Goal: Check status: Check status

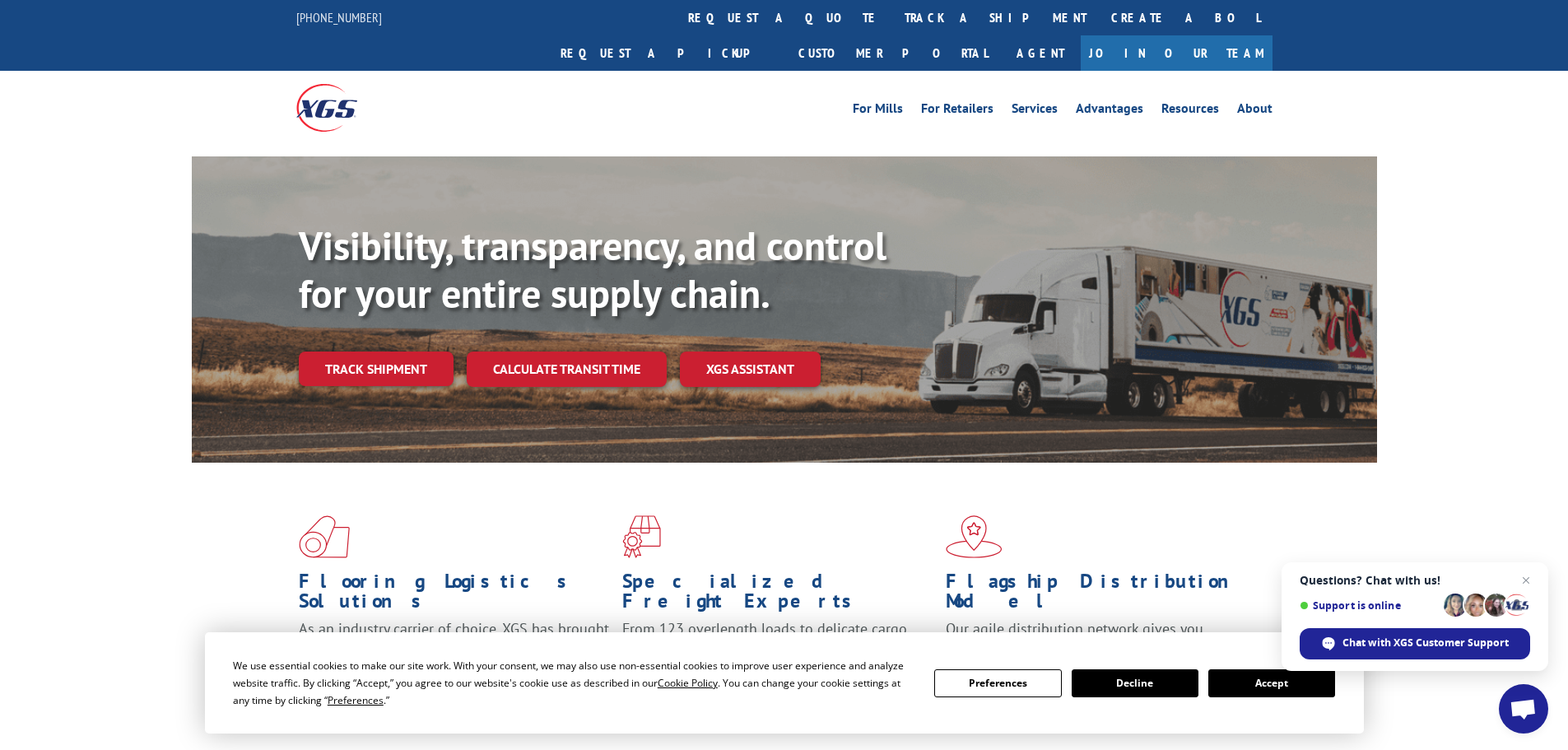
click at [1259, 686] on button "Accept" at bounding box center [1272, 684] width 127 height 28
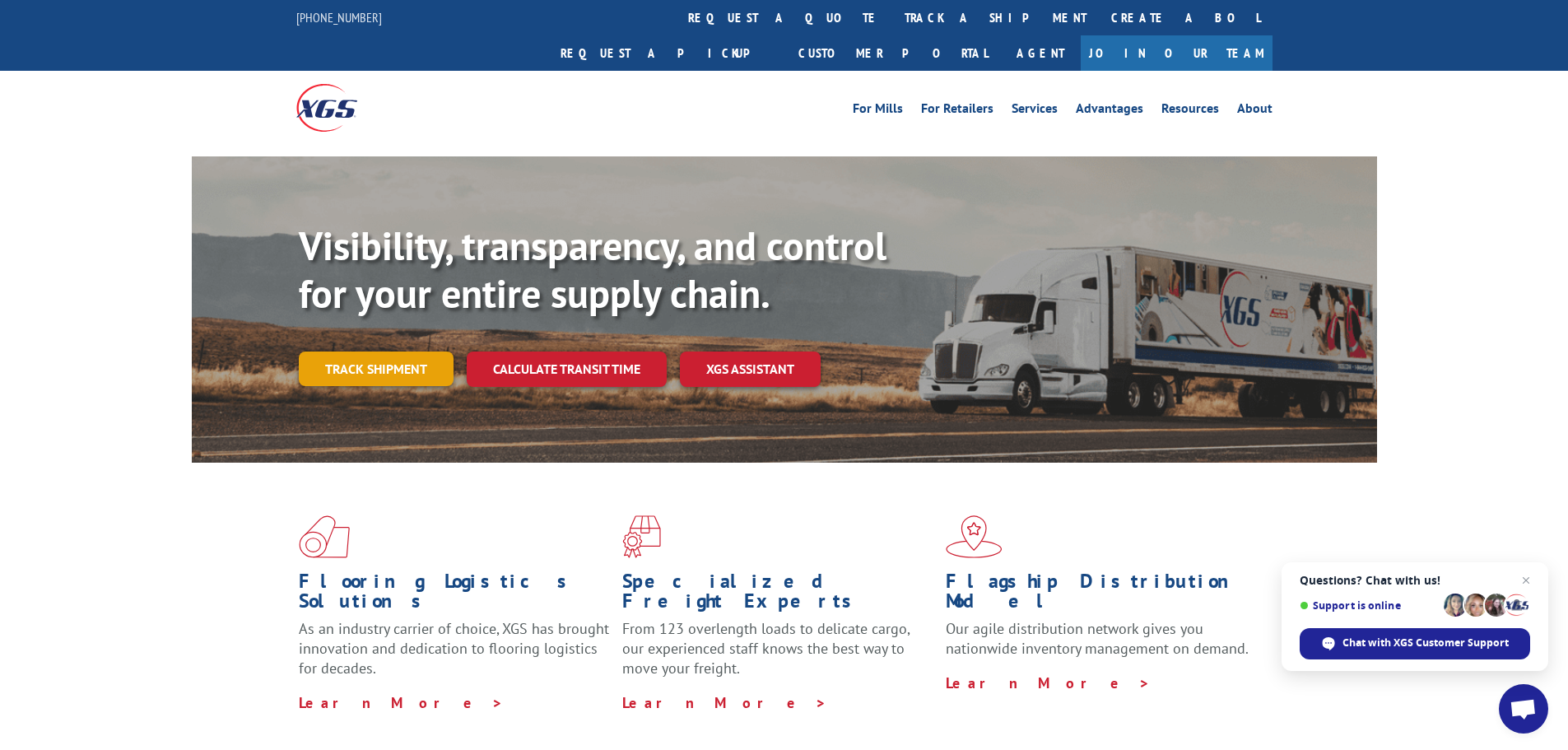
click at [418, 352] on link "Track shipment" at bounding box center [377, 368] width 155 height 35
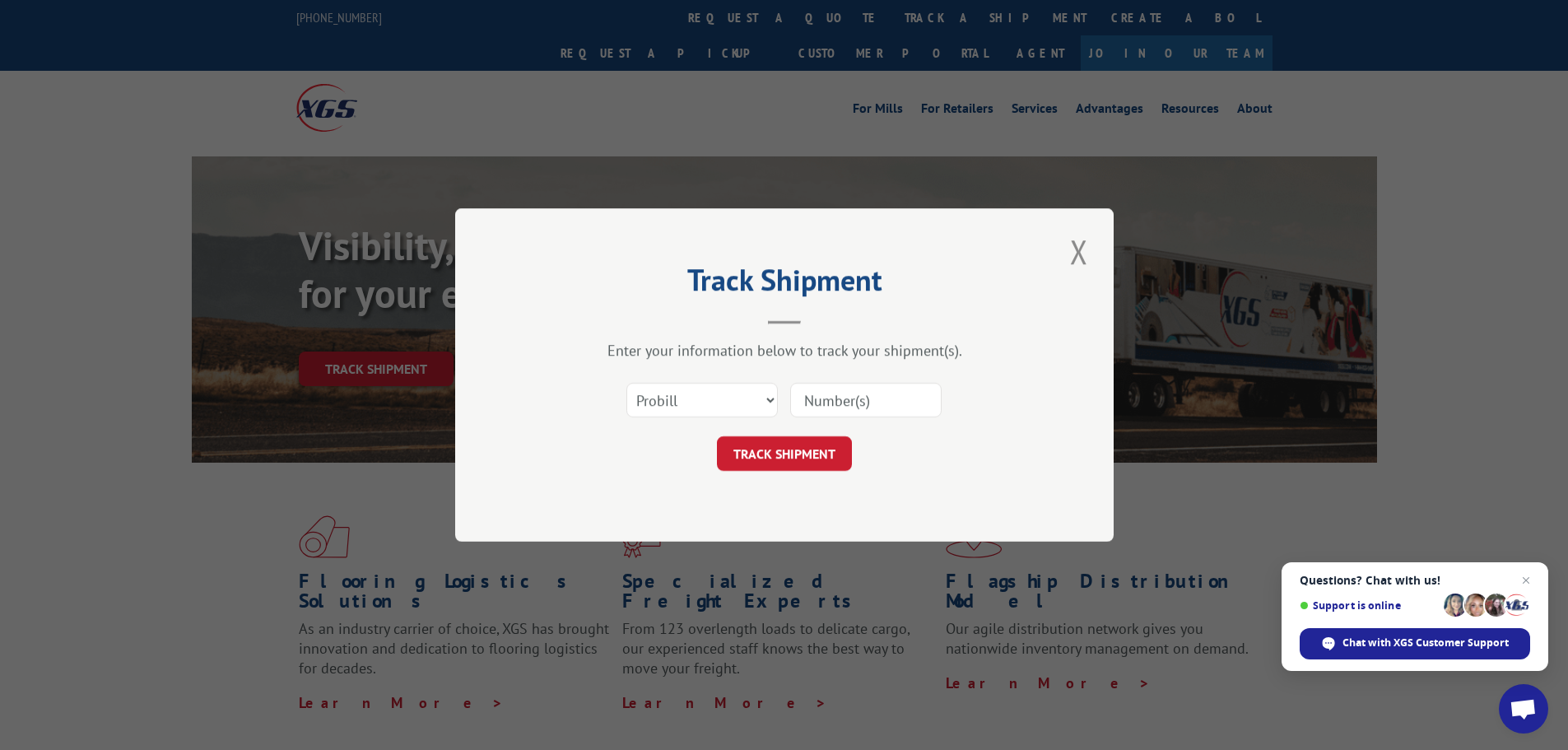
paste input "4916481"
type input "4916481"
click at [773, 446] on button "TRACK SHIPMENT" at bounding box center [784, 454] width 135 height 35
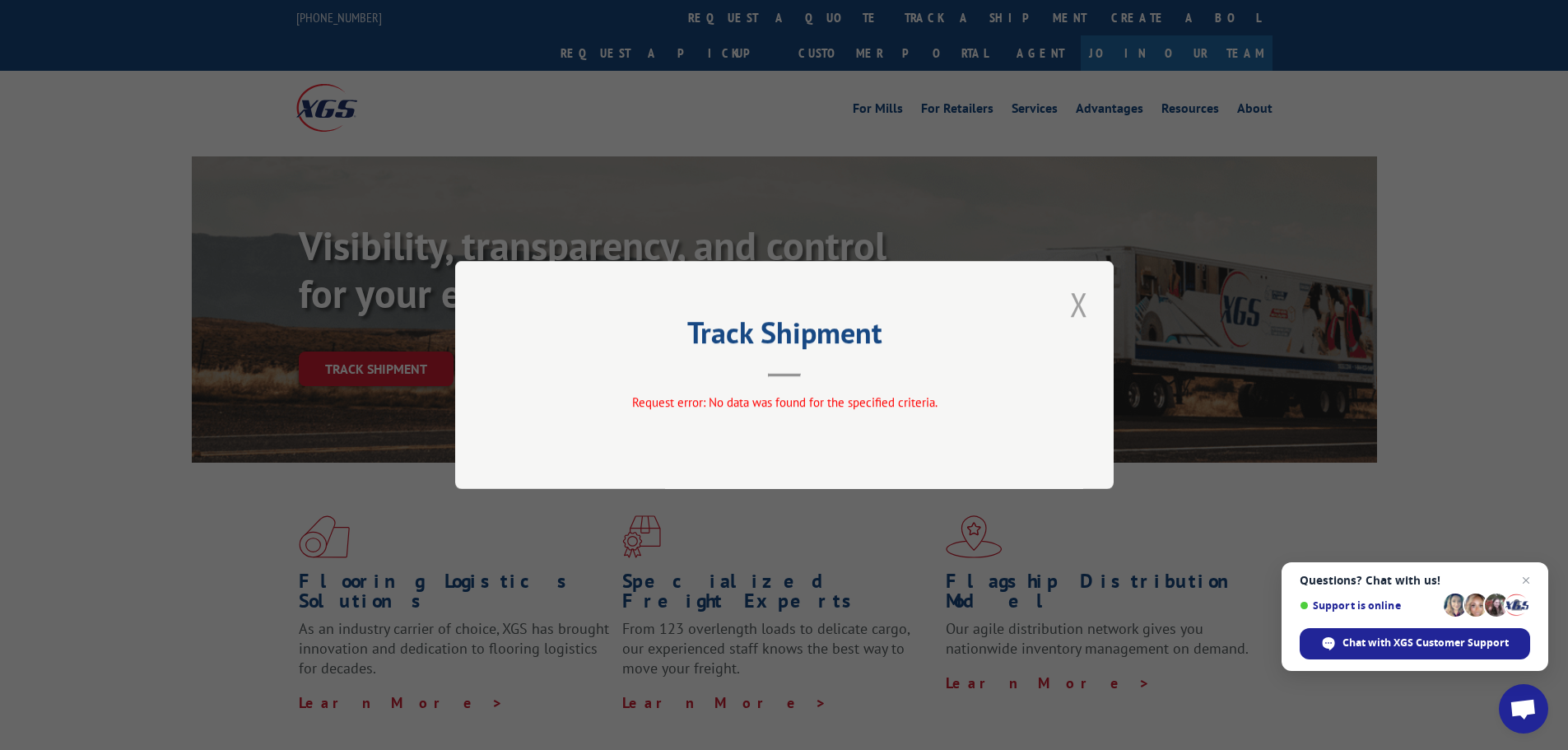
click at [1075, 302] on button "Close modal" at bounding box center [1079, 304] width 28 height 45
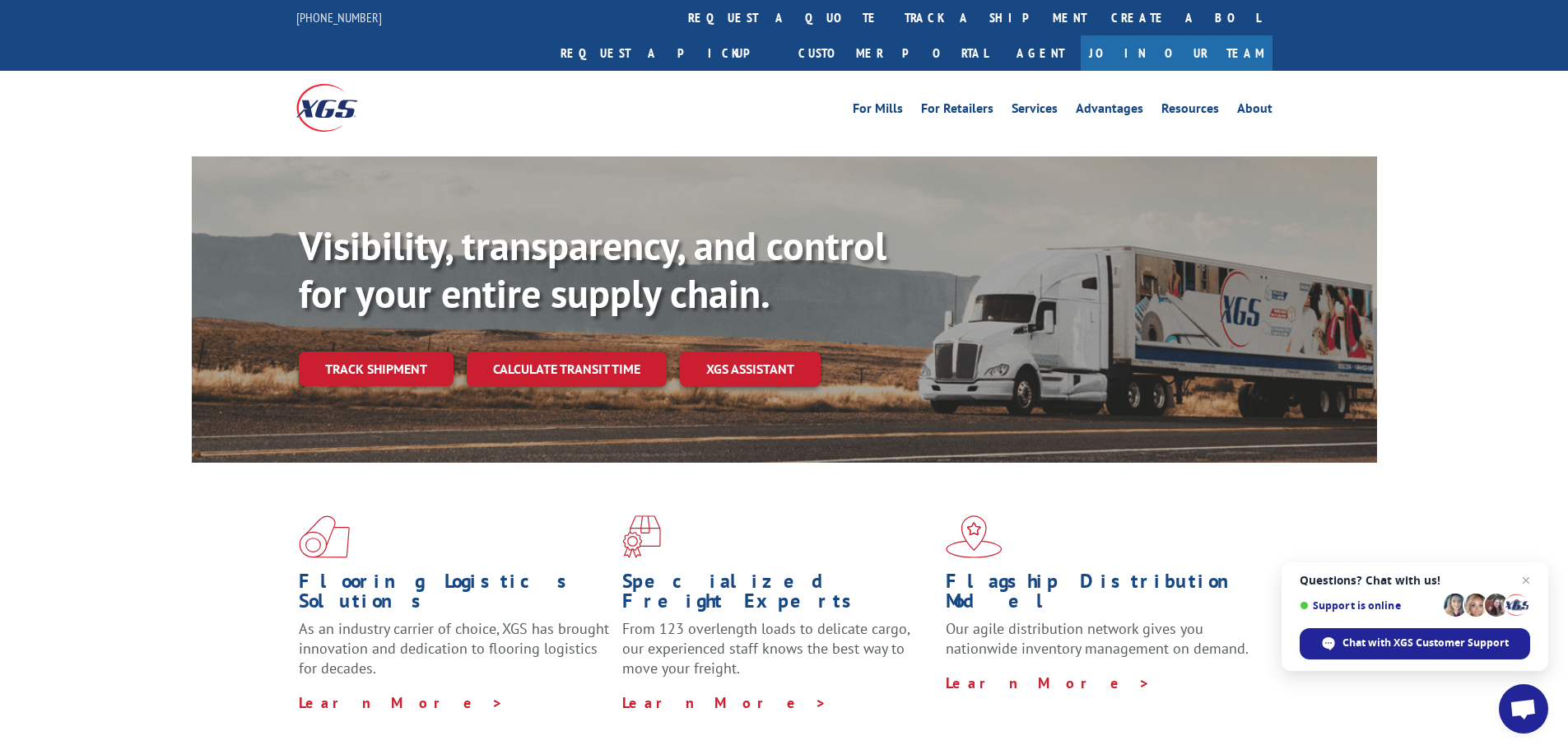
click at [369, 352] on link "Track shipment" at bounding box center [377, 368] width 155 height 35
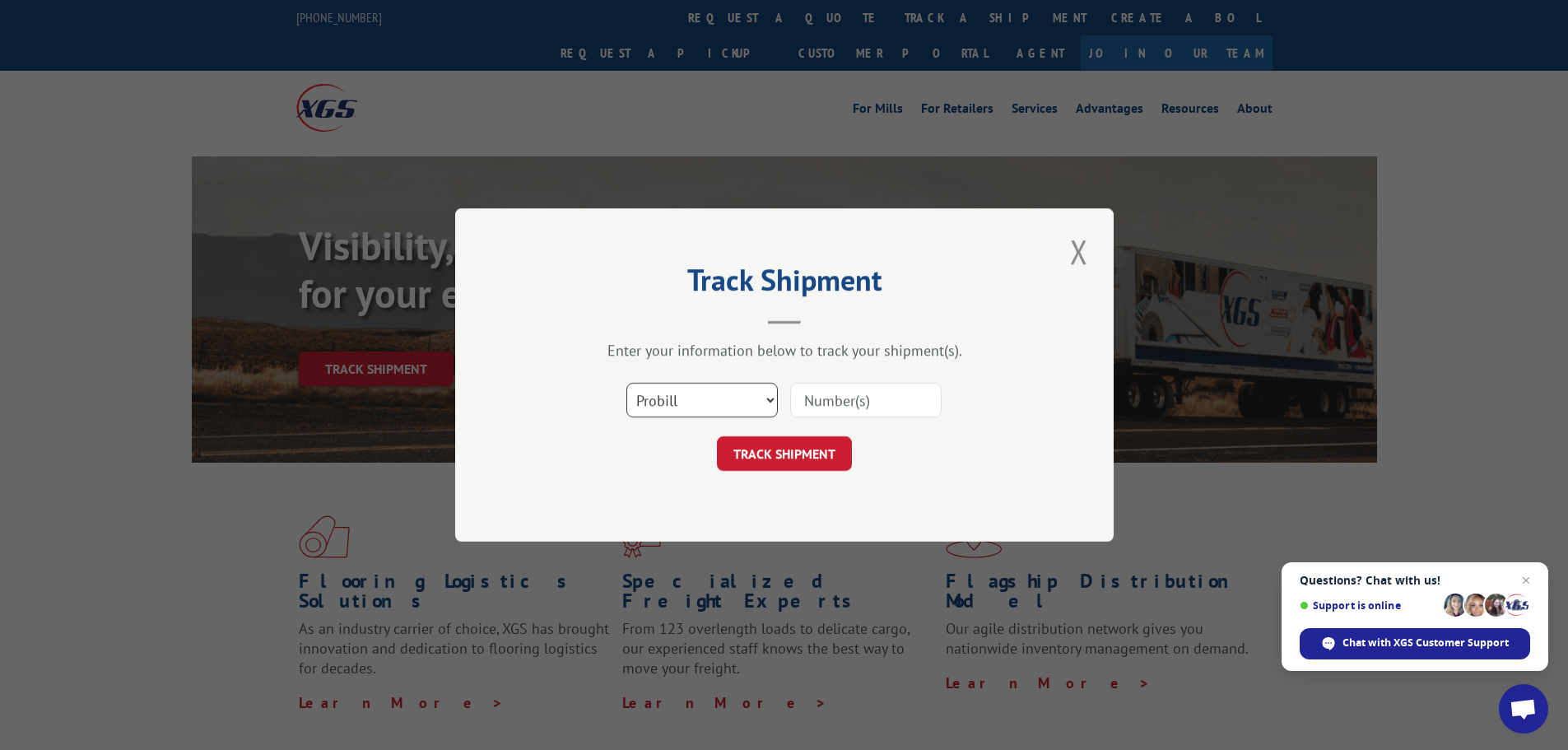
click at [764, 396] on select "Select category... Probill BOL PO" at bounding box center [702, 399] width 151 height 35
select select "bol"
click at [626, 382] on select "Select category... Probill BOL PO" at bounding box center [702, 399] width 151 height 35
click at [824, 402] on input at bounding box center [866, 399] width 151 height 35
paste input "4916481"
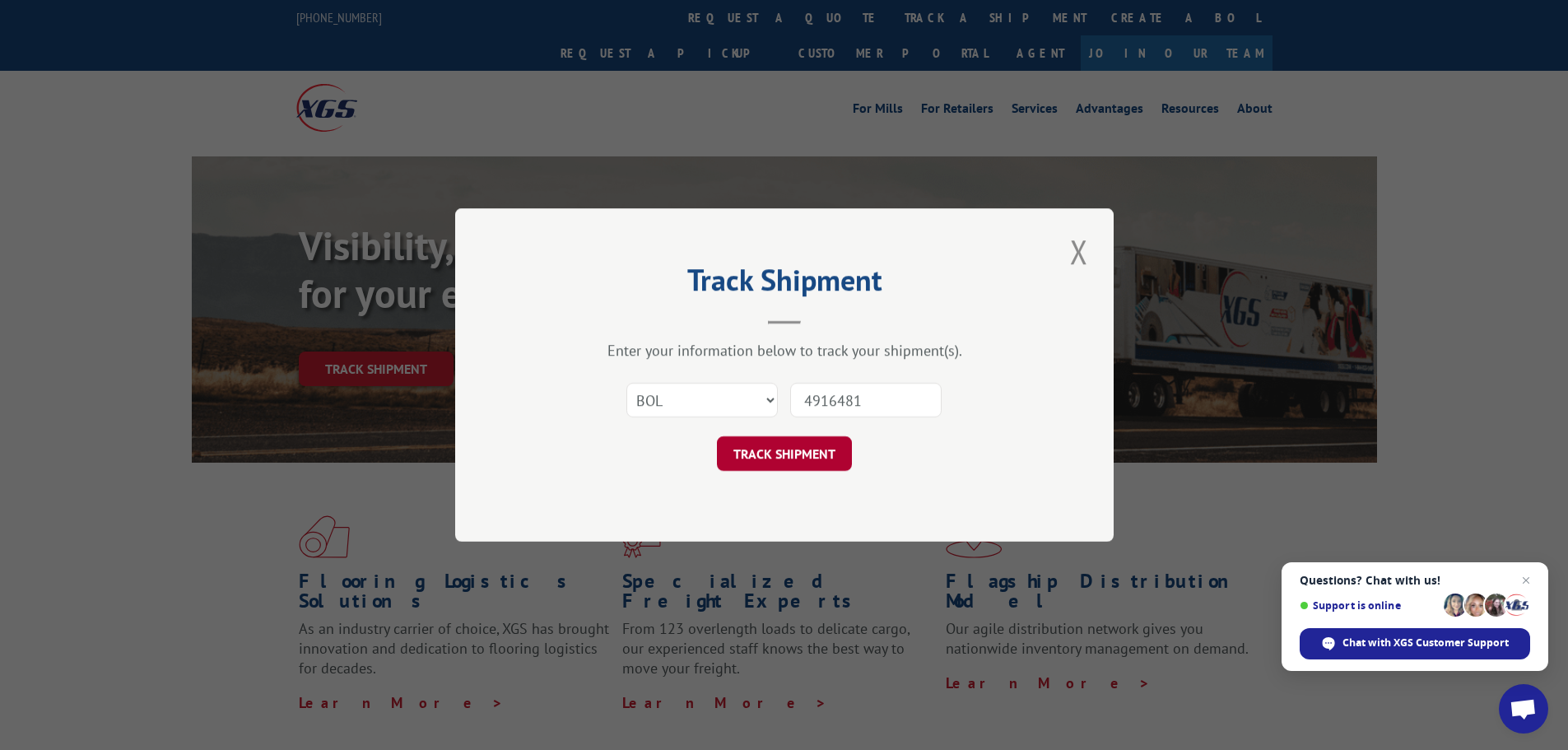
type input "4916481"
click at [798, 455] on button "TRACK SHIPMENT" at bounding box center [784, 454] width 135 height 35
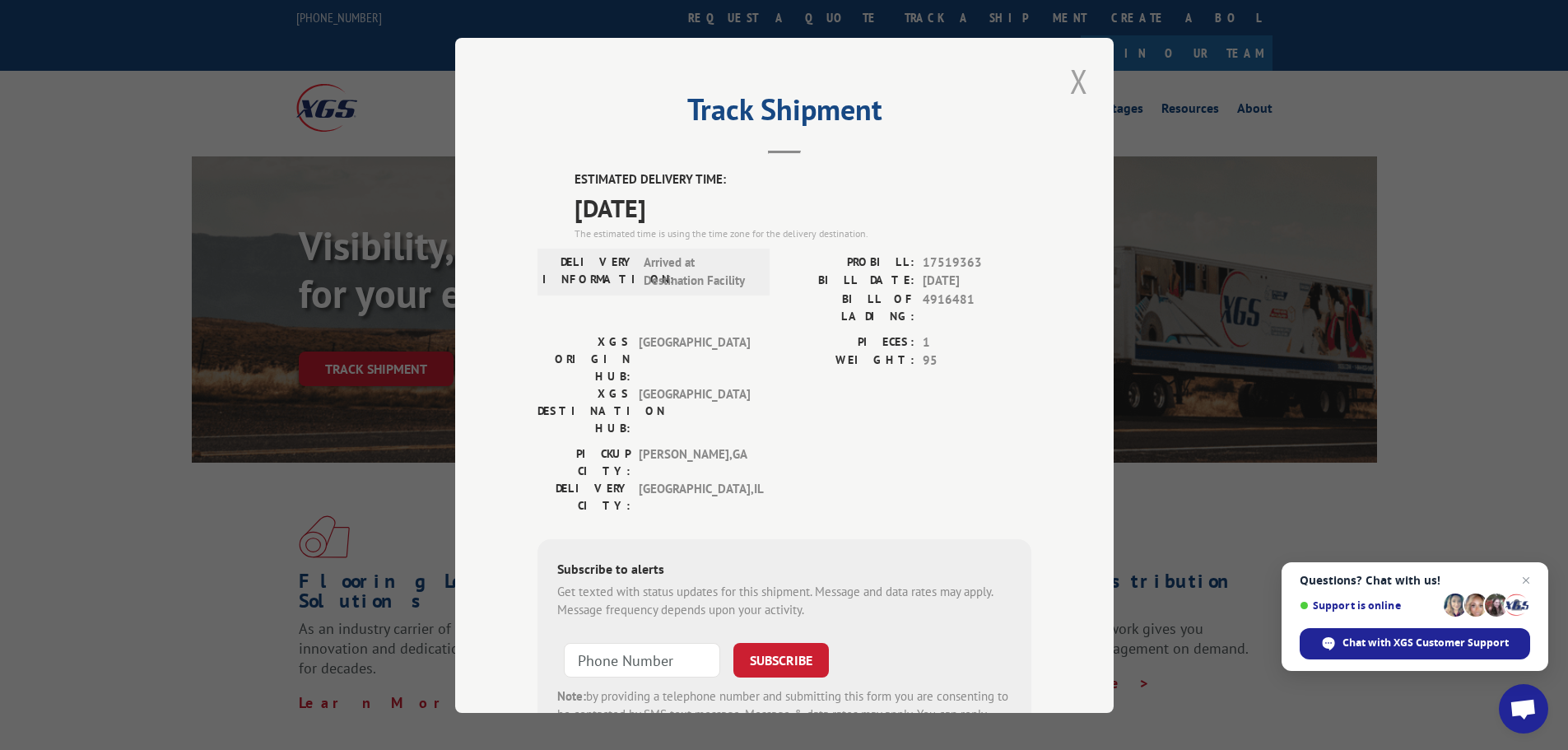
click at [1074, 81] on button "Close modal" at bounding box center [1079, 81] width 28 height 45
